Goal: Information Seeking & Learning: Understand process/instructions

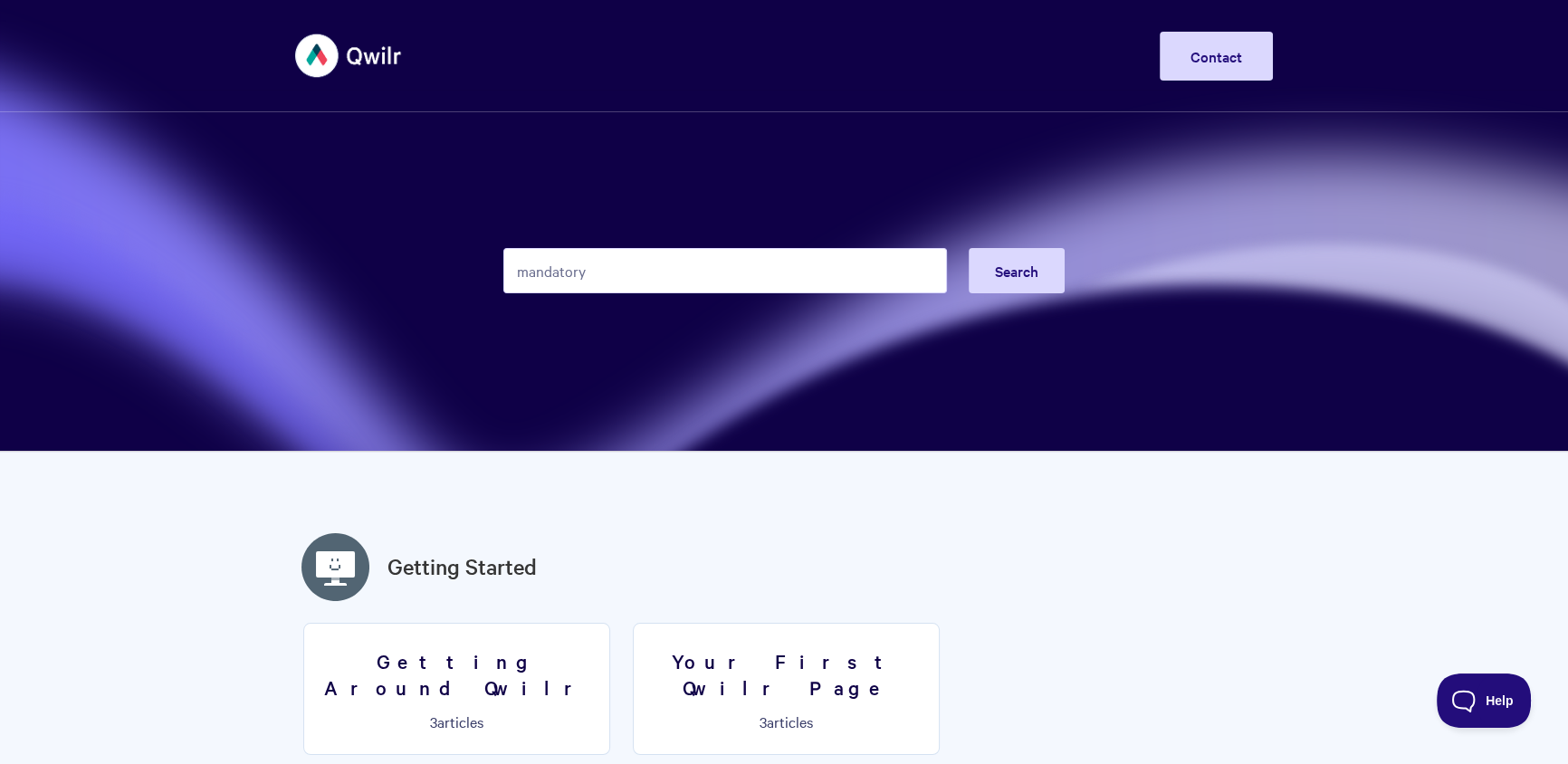
type input "mandatory"
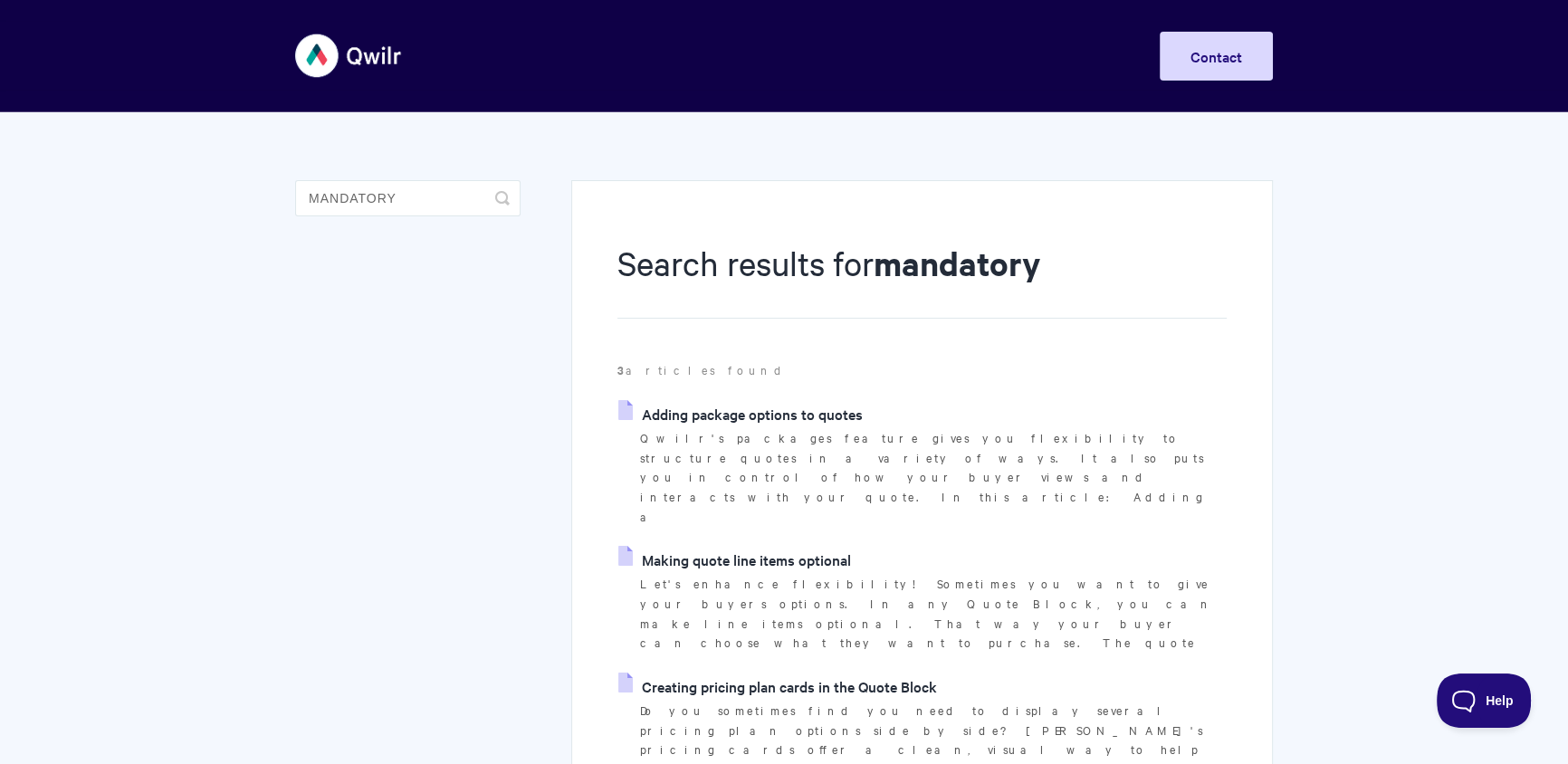
click at [761, 412] on link "Adding package options to quotes" at bounding box center [740, 413] width 244 height 27
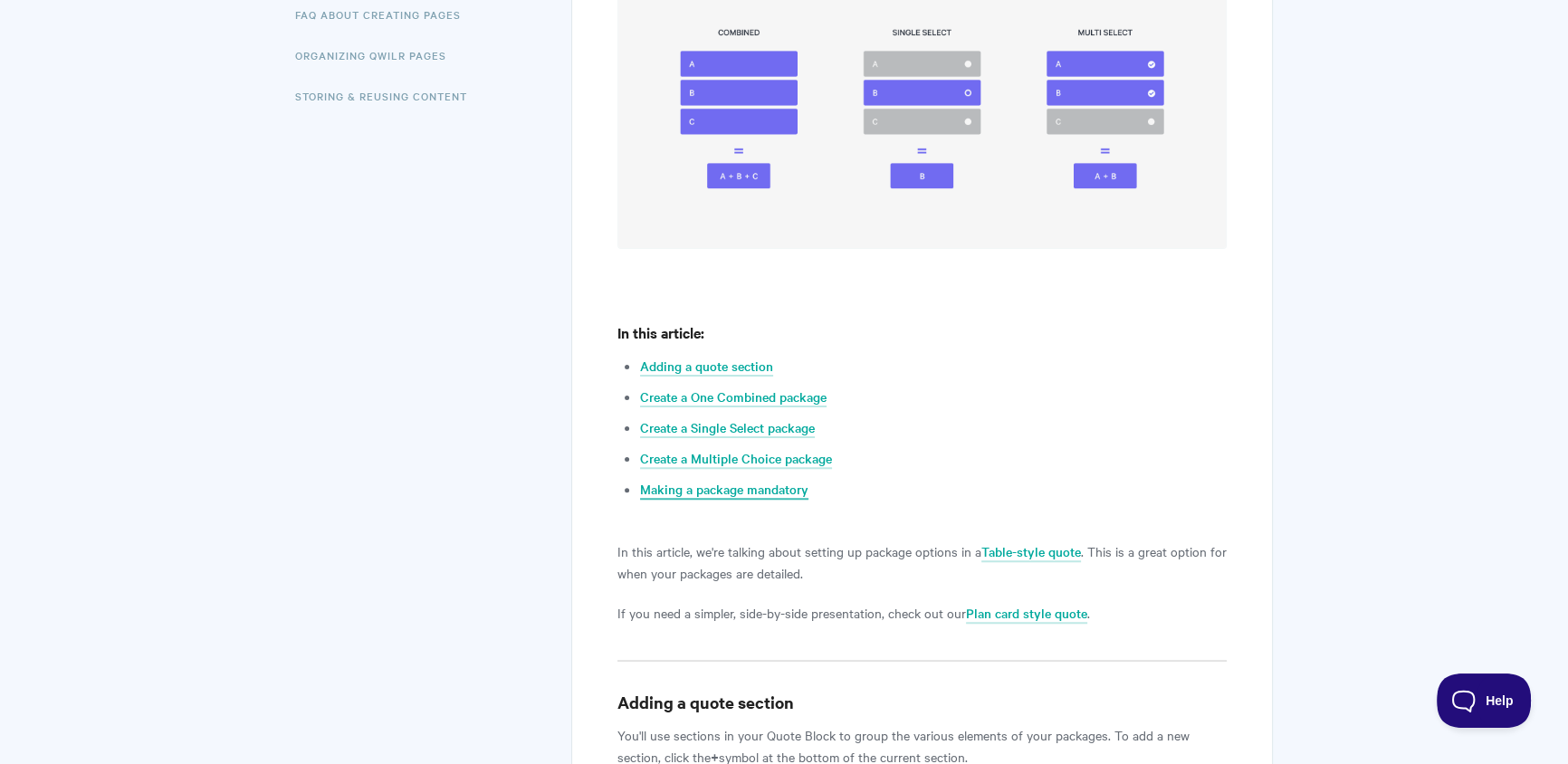
click at [746, 480] on link "Making a package mandatory" at bounding box center [724, 489] width 168 height 20
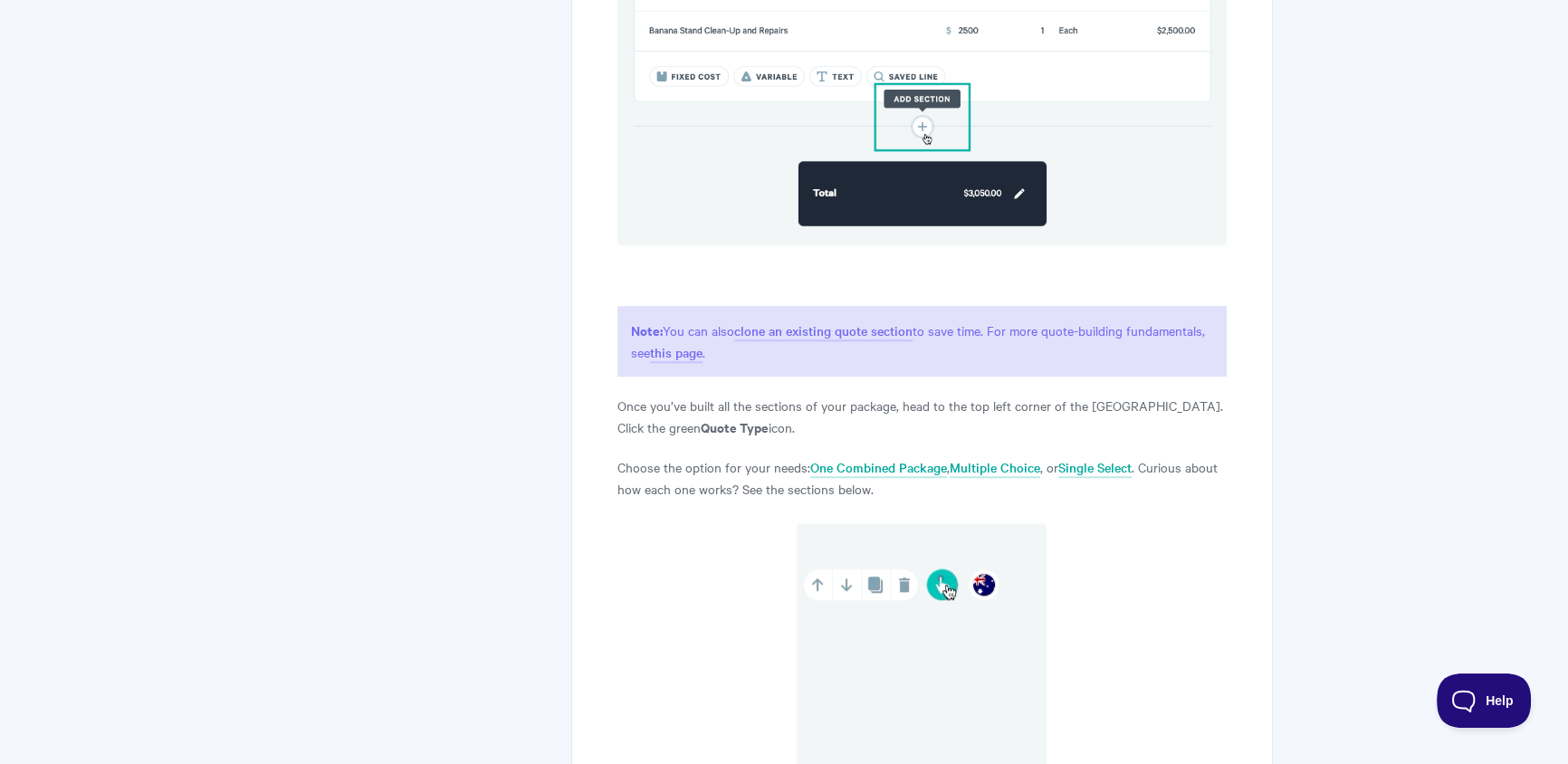
scroll to position [653, 0]
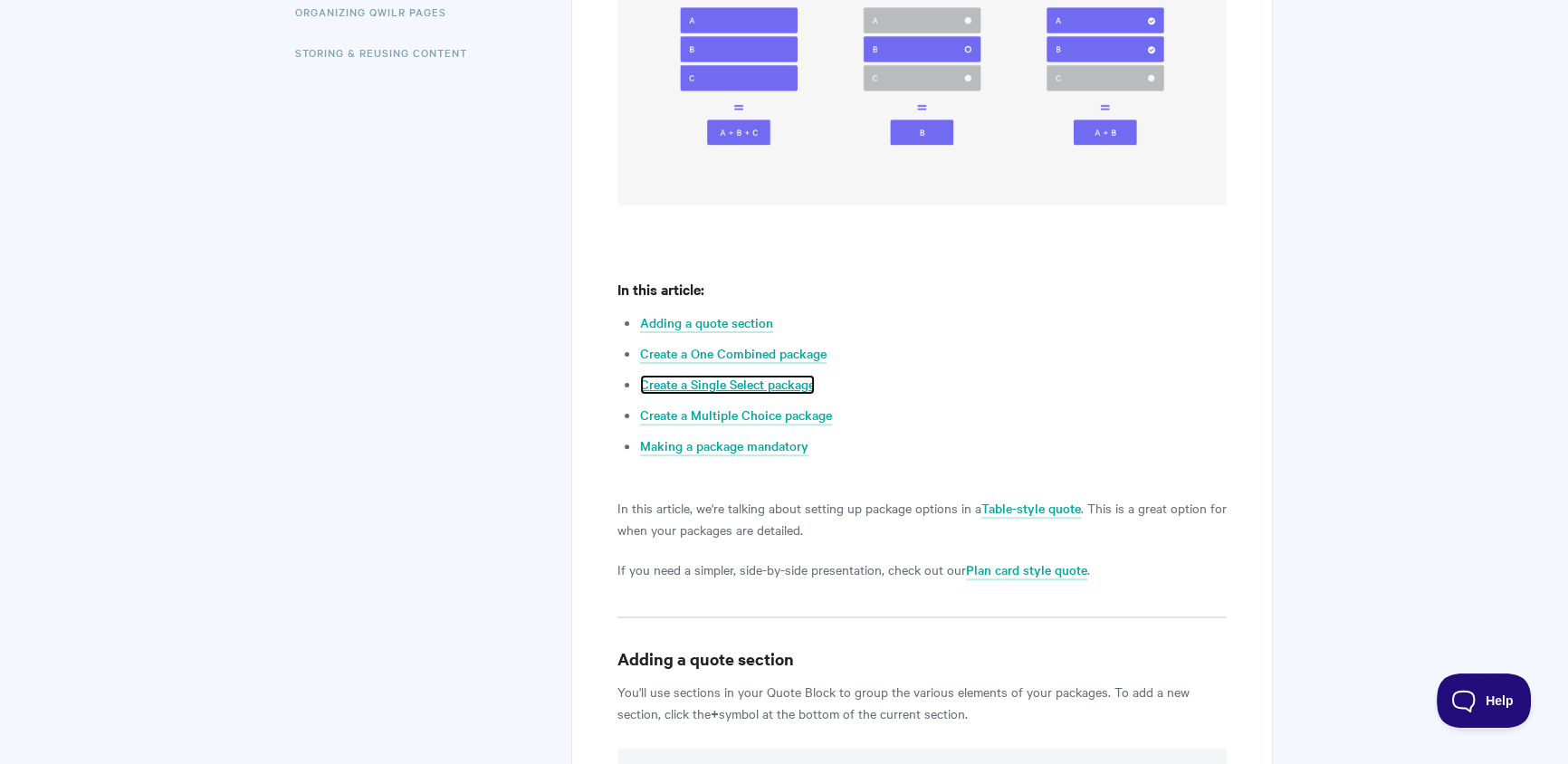
drag, startPoint x: 758, startPoint y: 373, endPoint x: 760, endPoint y: 385, distance: 12.2
click at [758, 374] on link "Create a Single Select package" at bounding box center [728, 384] width 175 height 20
